Goal: Task Accomplishment & Management: Use online tool/utility

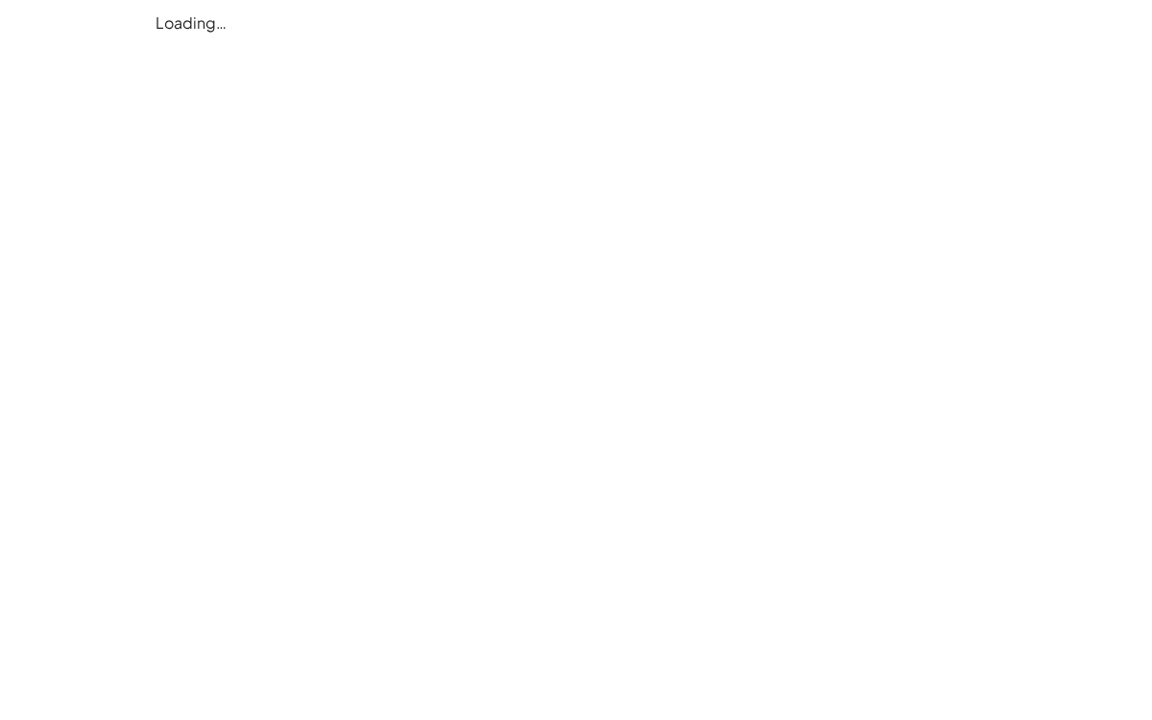
click at [0, 0] on div "Loading…" at bounding box center [0, 0] width 0 height 0
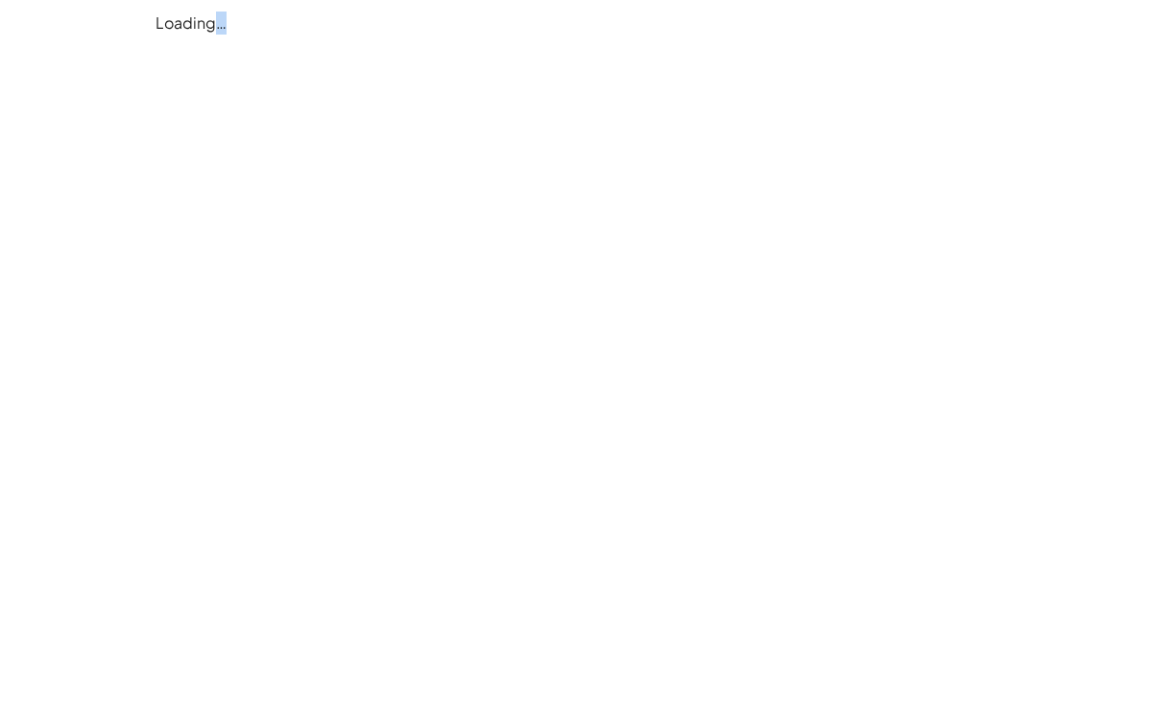
click at [0, 0] on div "Loading…" at bounding box center [0, 0] width 0 height 0
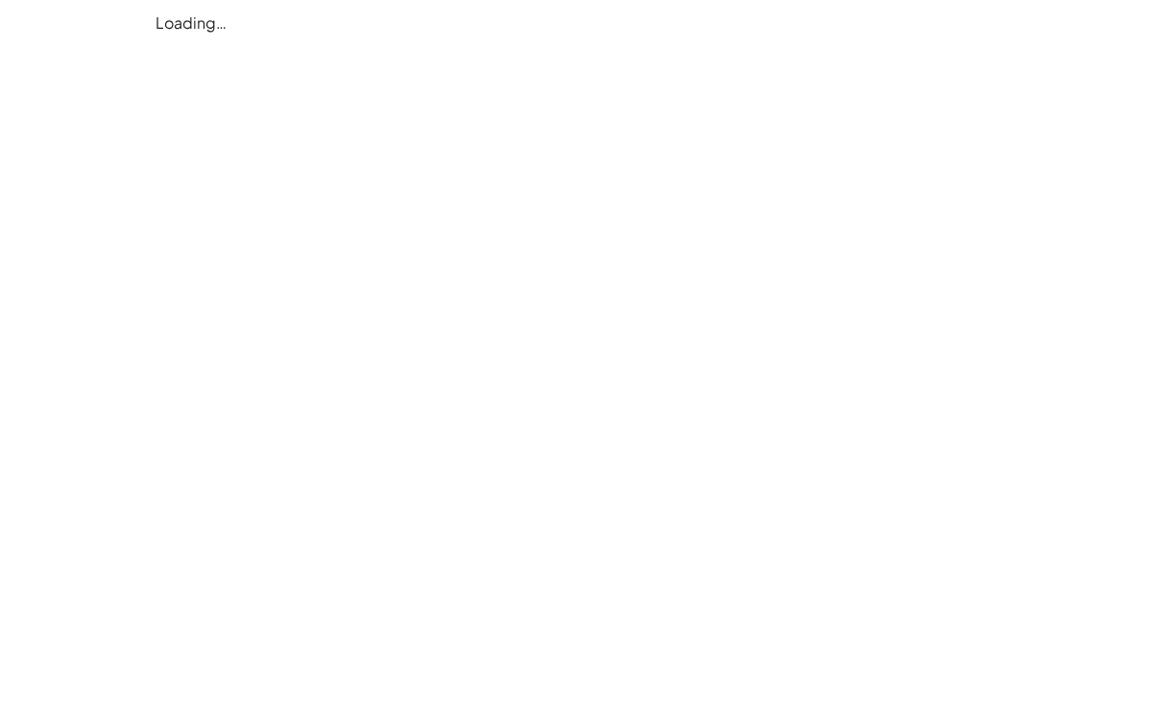
click at [0, 0] on div "Loading…" at bounding box center [0, 0] width 0 height 0
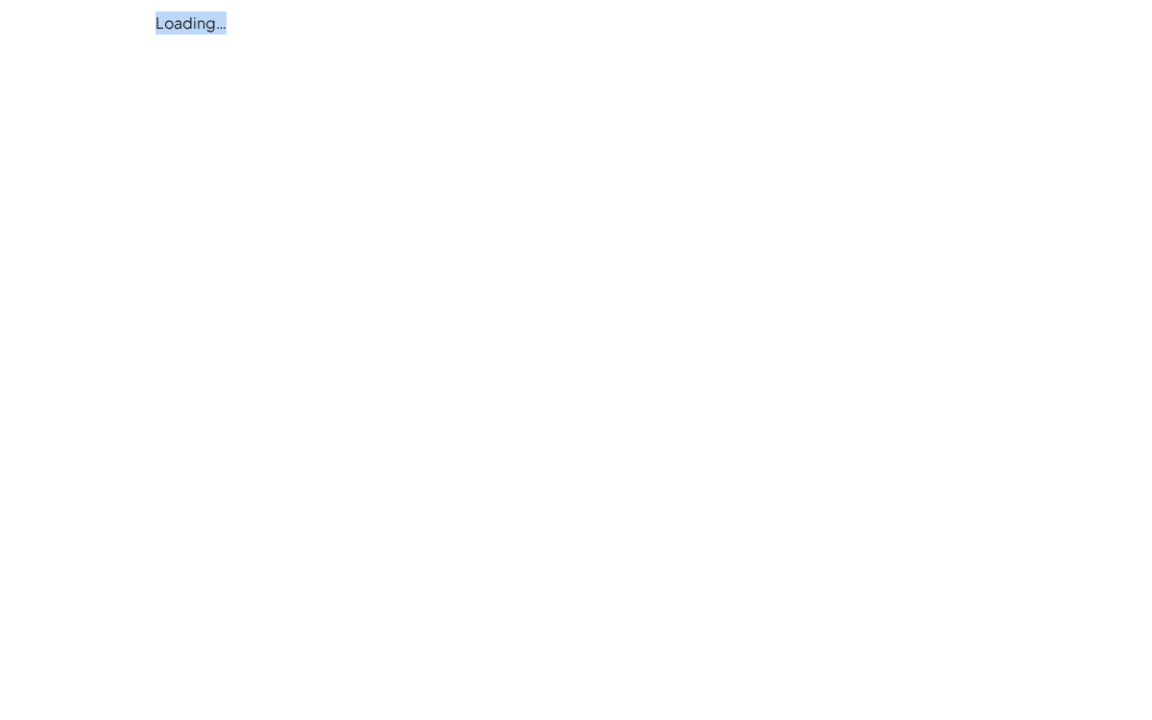
click at [0, 0] on div "Loading…" at bounding box center [0, 0] width 0 height 0
